Goal: Transaction & Acquisition: Purchase product/service

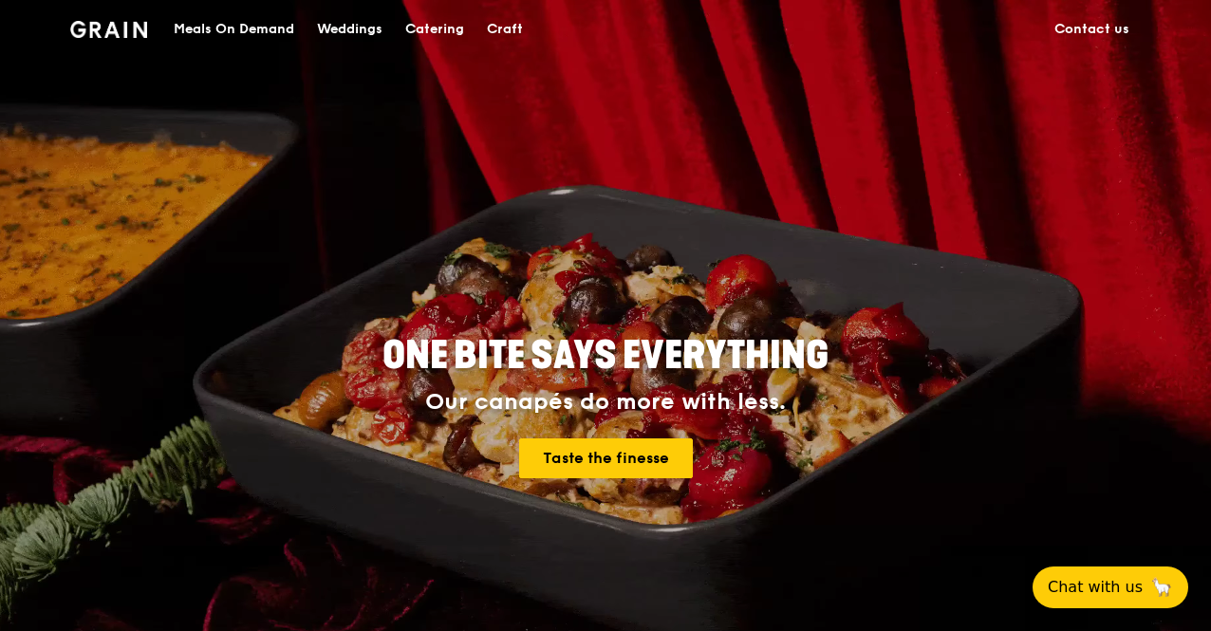
click at [241, 27] on div "Meals On Demand" at bounding box center [234, 29] width 121 height 57
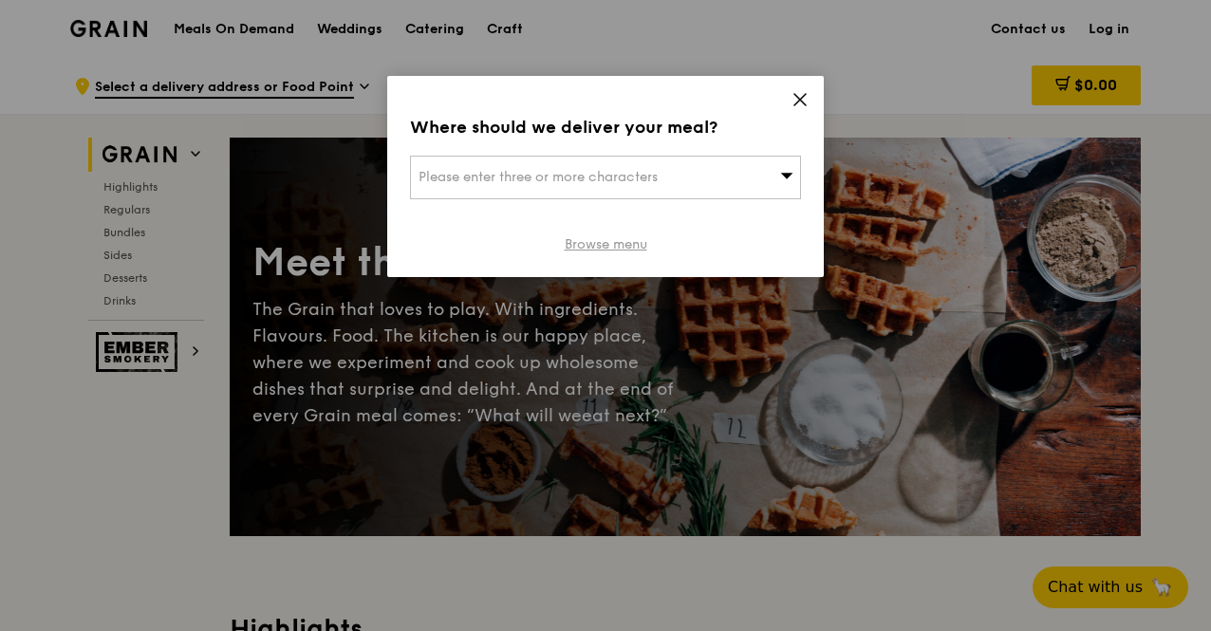
click at [609, 245] on link "Browse menu" at bounding box center [606, 244] width 83 height 19
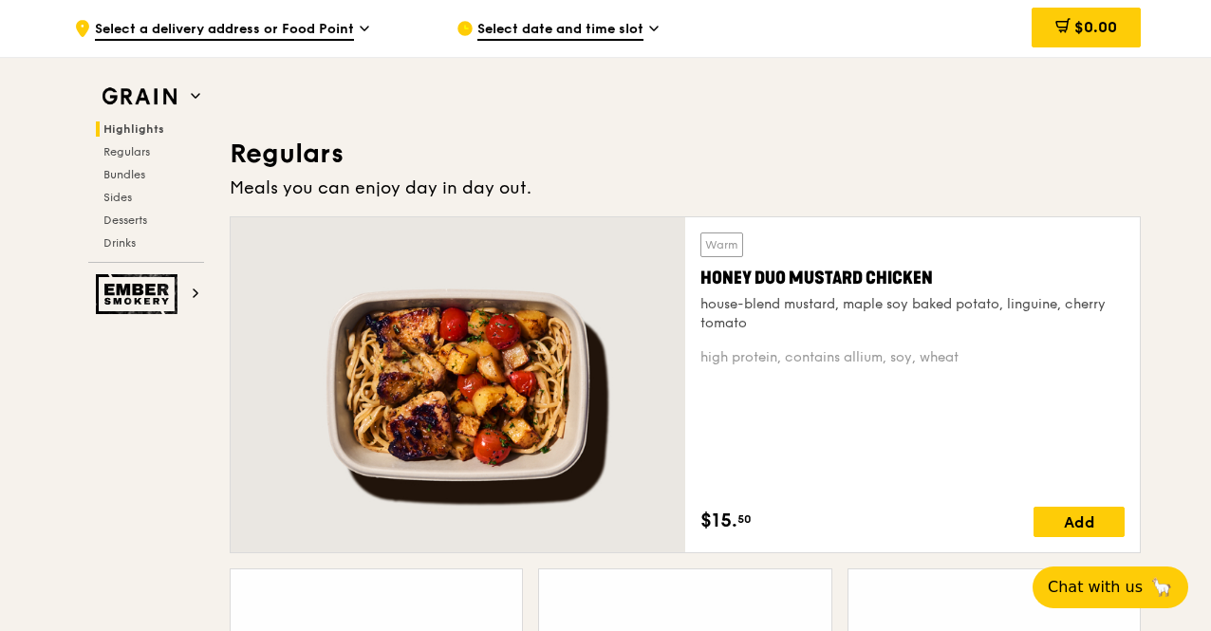
scroll to position [1234, 0]
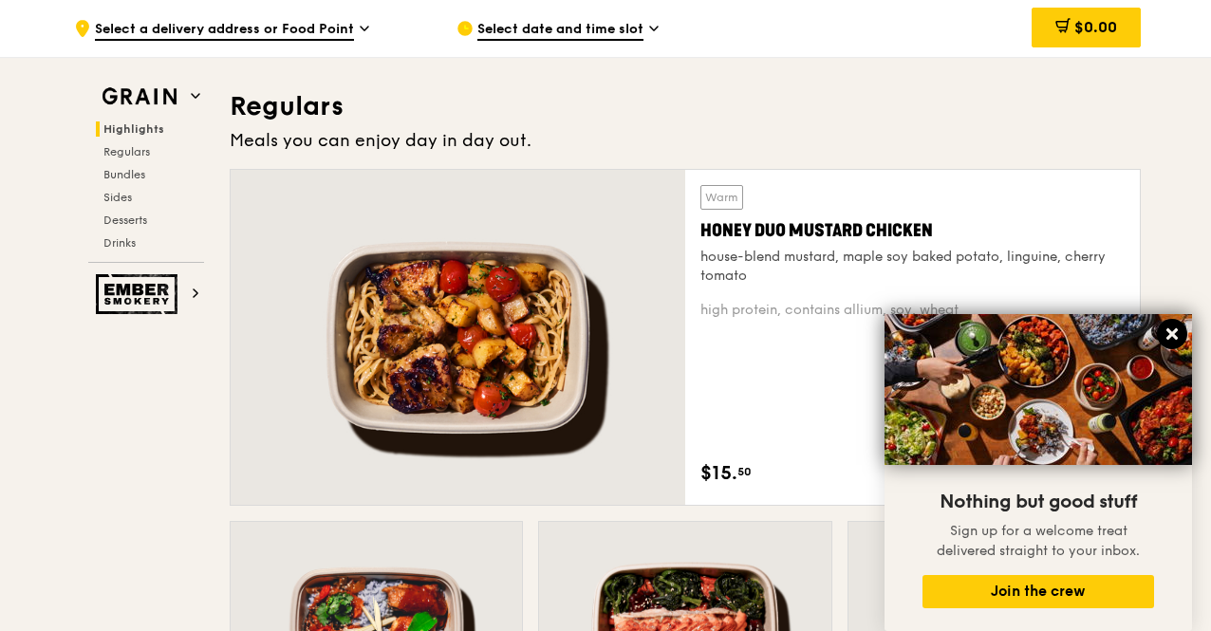
click at [1173, 336] on icon at bounding box center [1171, 333] width 11 height 11
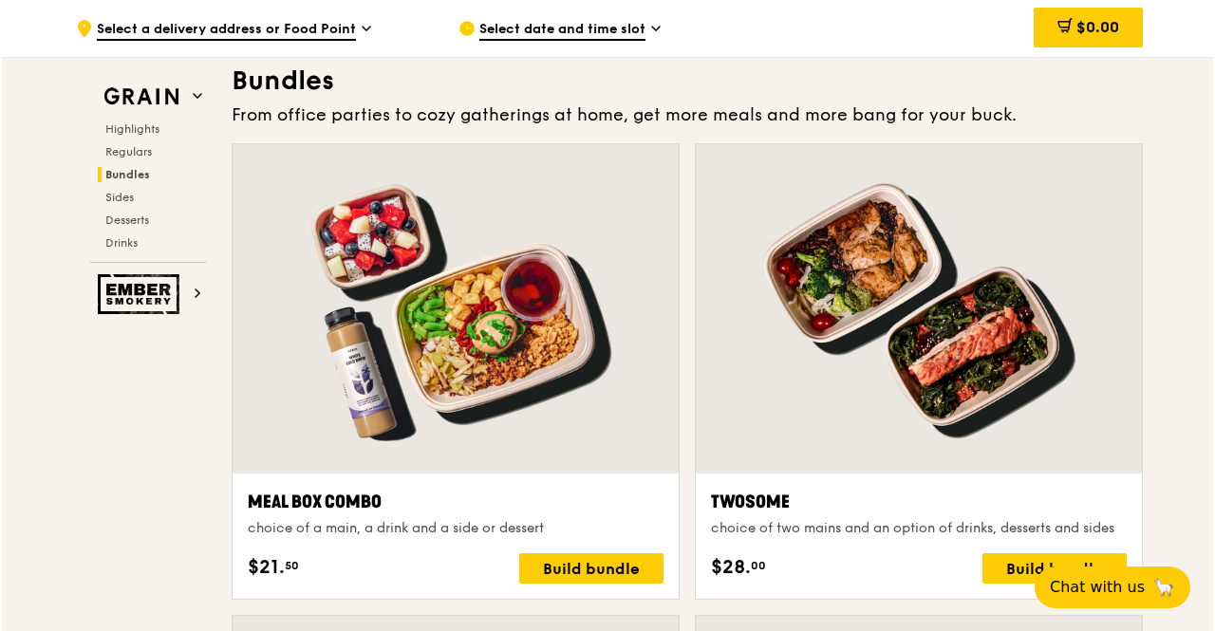
scroll to position [2847, 0]
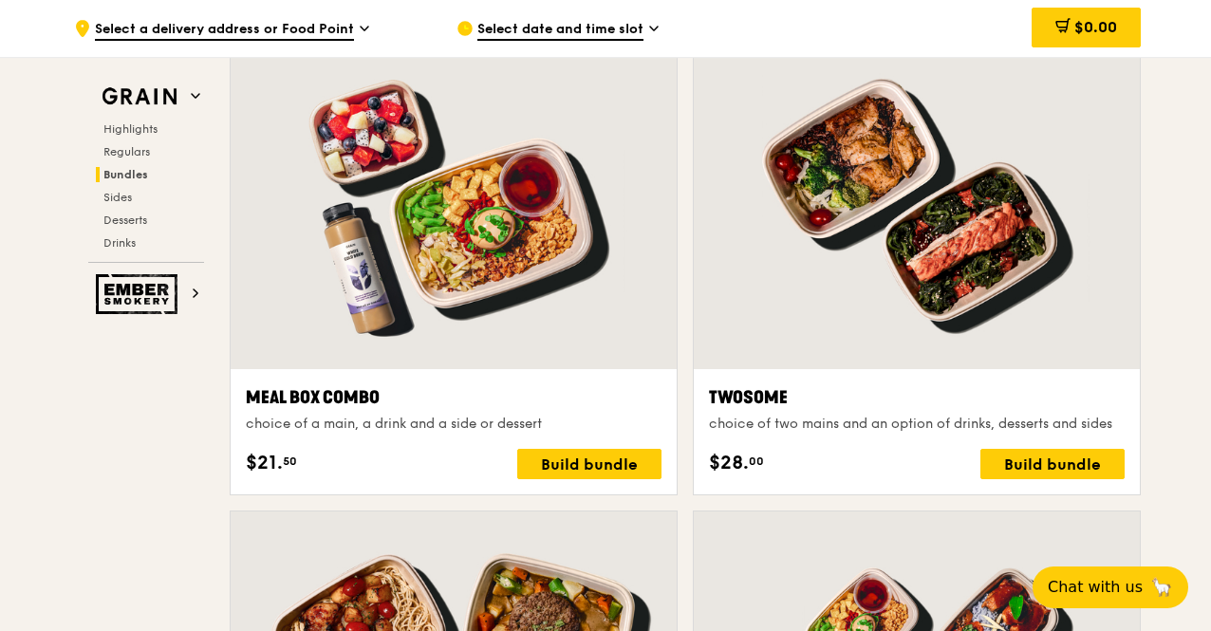
click at [585, 308] on div at bounding box center [454, 204] width 446 height 329
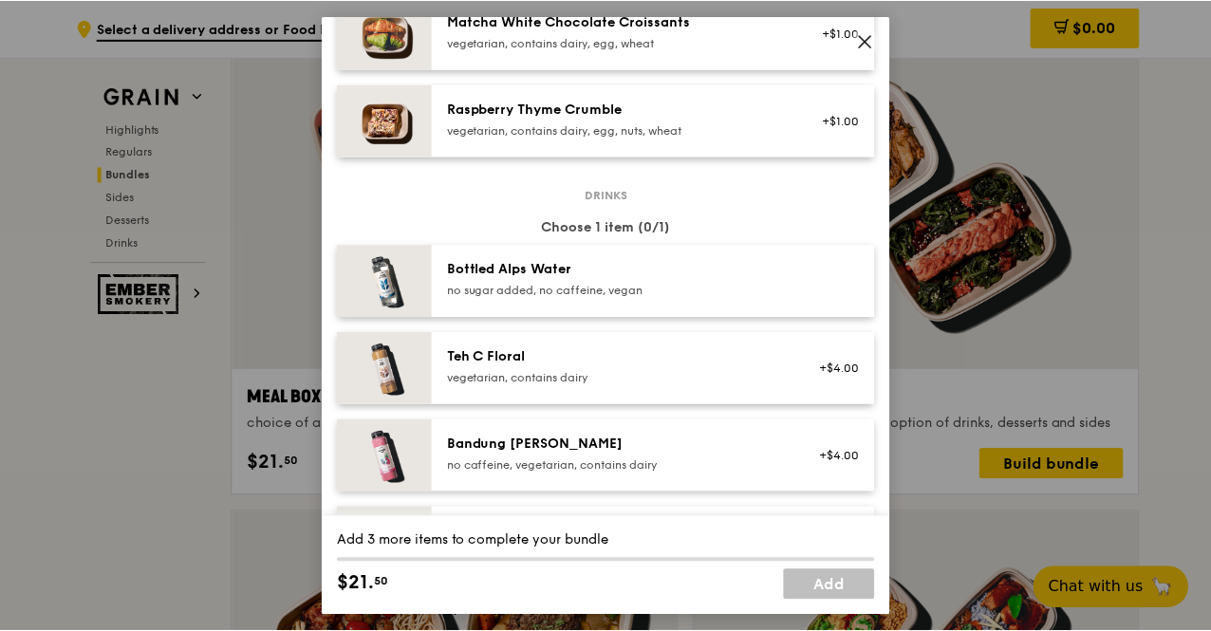
scroll to position [1898, 0]
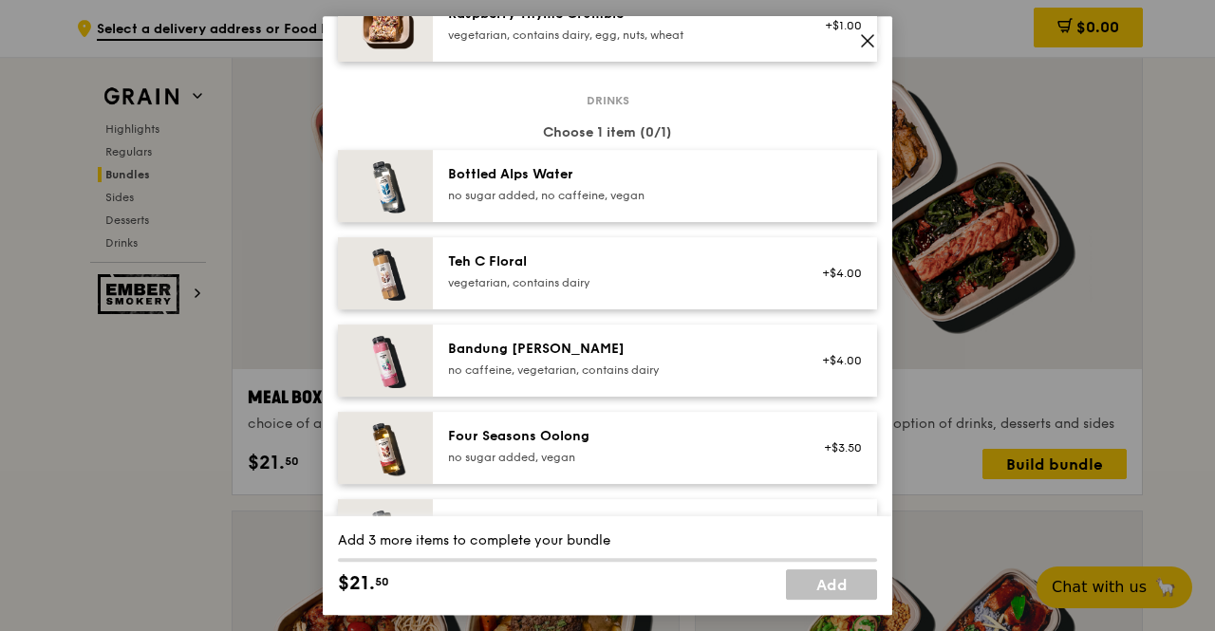
click at [864, 45] on icon at bounding box center [867, 40] width 11 height 11
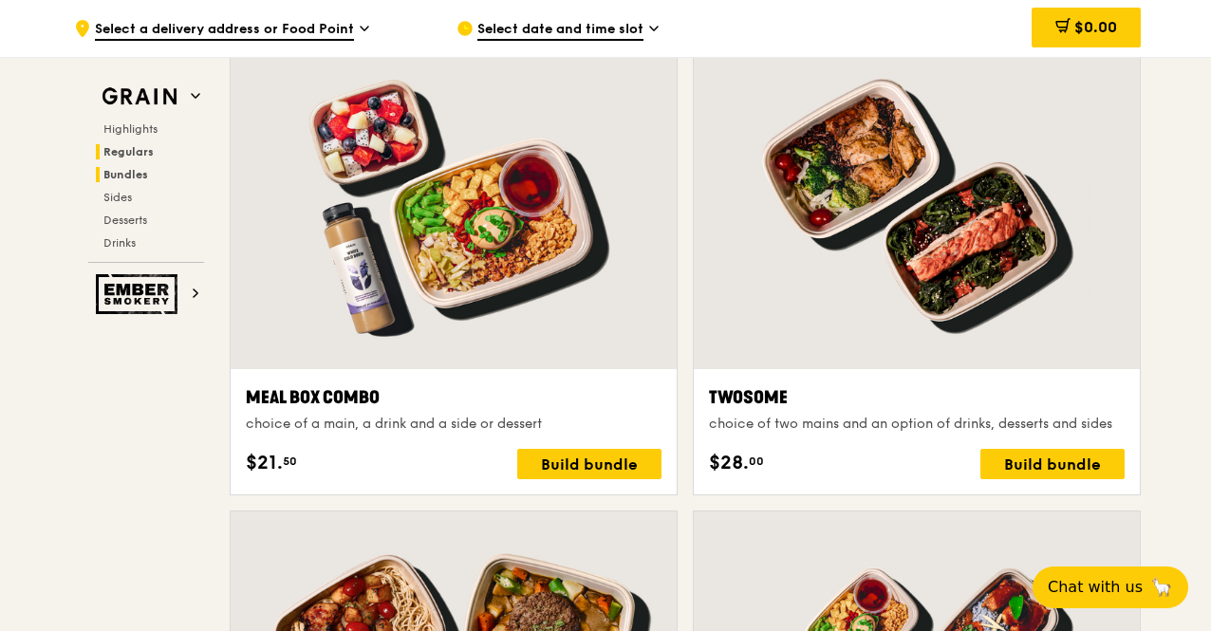
click at [143, 155] on span "Regulars" at bounding box center [128, 151] width 50 height 13
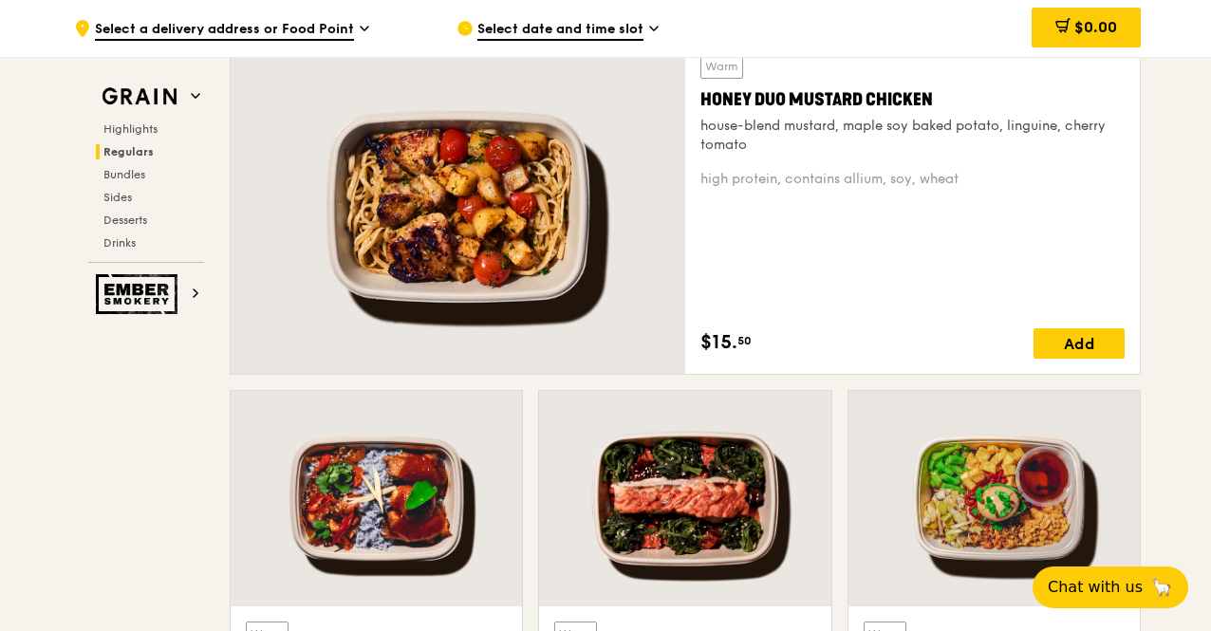
scroll to position [1151, 0]
